Goal: Check status: Check status

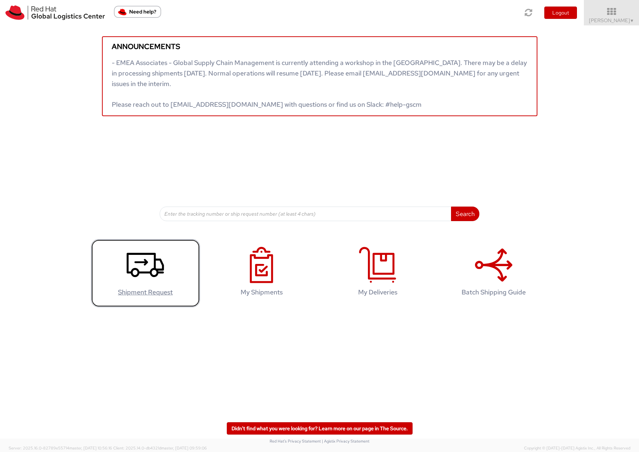
click at [156, 275] on use at bounding box center [145, 265] width 37 height 24
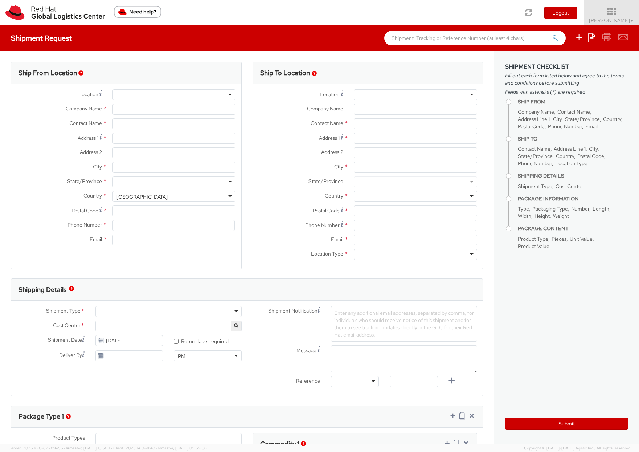
select select "512"
select select
type input "Red Hat"
type input "[PERSON_NAME]"
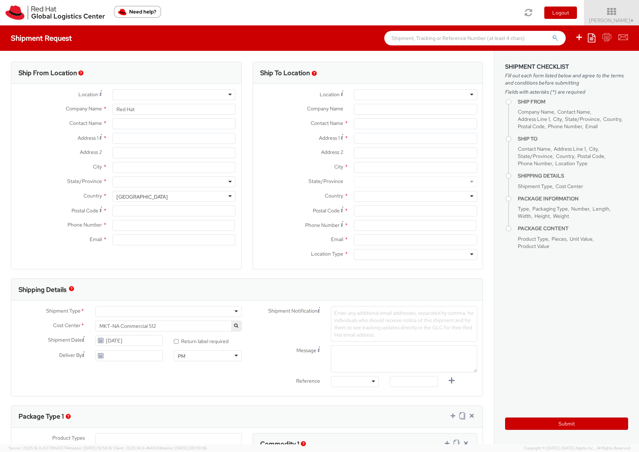
type input "linmarti@redhat.com"
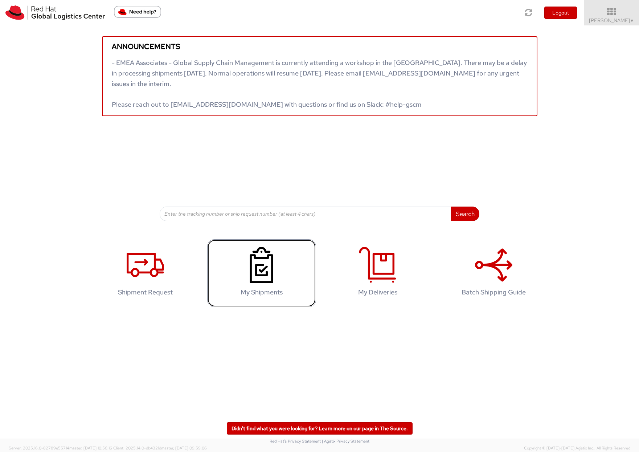
click at [264, 280] on icon at bounding box center [261, 265] width 37 height 36
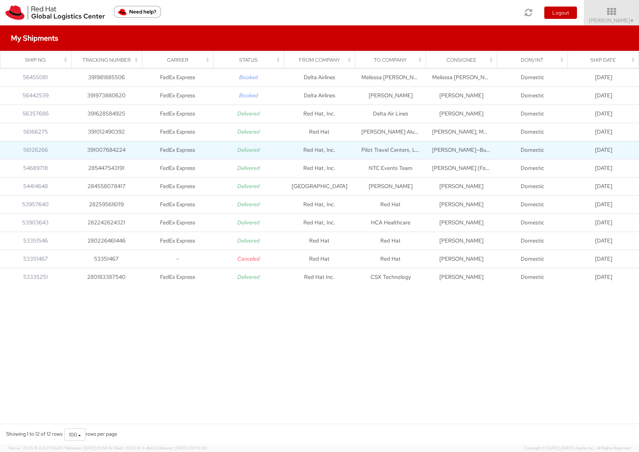
click at [273, 152] on td "Delivered" at bounding box center [248, 150] width 71 height 18
click at [170, 149] on td "FedEx Express" at bounding box center [177, 150] width 71 height 18
click at [242, 153] on icon "Delivered" at bounding box center [248, 149] width 23 height 7
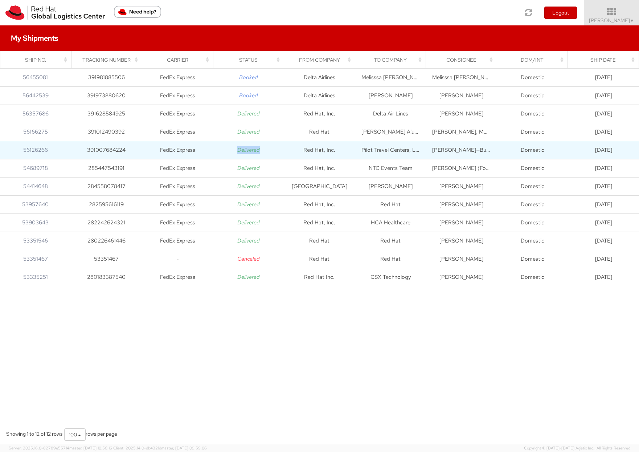
click at [242, 153] on icon "Delivered" at bounding box center [248, 149] width 23 height 7
click at [109, 149] on td "391007684224" at bounding box center [106, 150] width 71 height 18
